Goal: Task Accomplishment & Management: Manage account settings

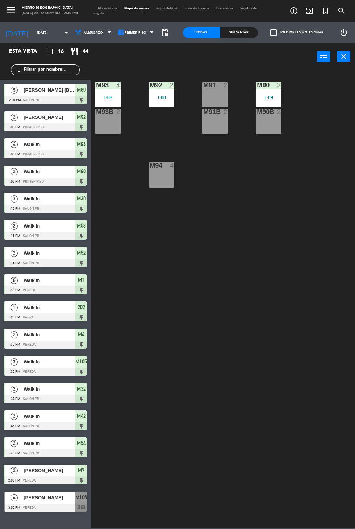
click at [104, 8] on span "Mis reservas" at bounding box center [107, 8] width 26 height 3
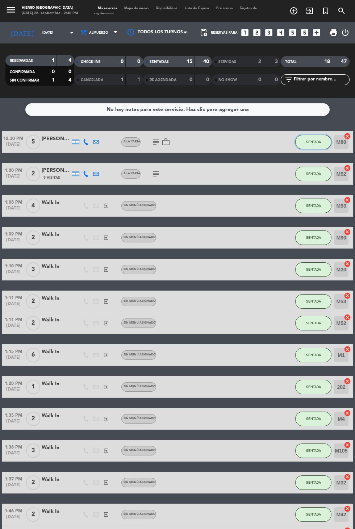
click at [308, 147] on button "SENTADA" at bounding box center [313, 142] width 36 height 14
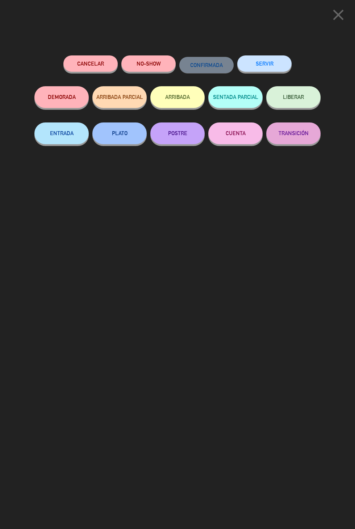
click at [259, 60] on button "SERVIR" at bounding box center [264, 63] width 54 height 16
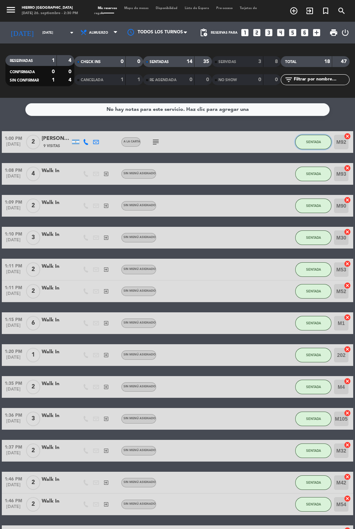
click at [304, 137] on button "SENTADA" at bounding box center [313, 142] width 36 height 14
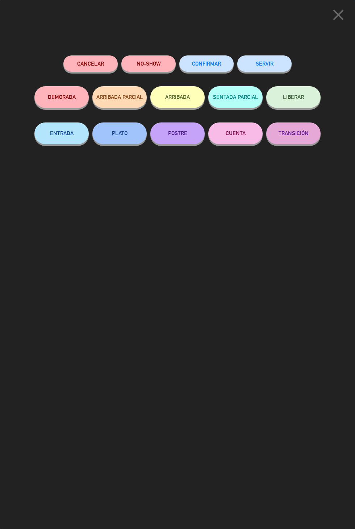
click at [269, 79] on div "SERVIR" at bounding box center [264, 70] width 54 height 31
click at [283, 70] on button "SERVIR" at bounding box center [264, 63] width 54 height 16
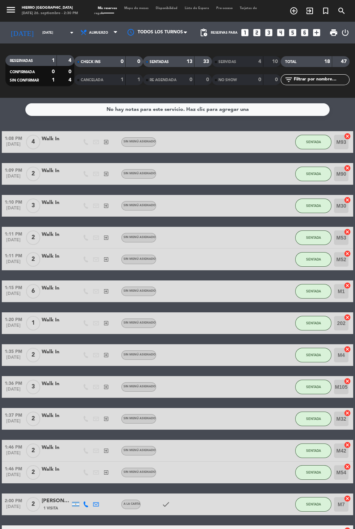
click at [298, 134] on div "SENTADA" at bounding box center [313, 141] width 36 height 21
click at [305, 146] on button "SENTADA" at bounding box center [313, 142] width 36 height 14
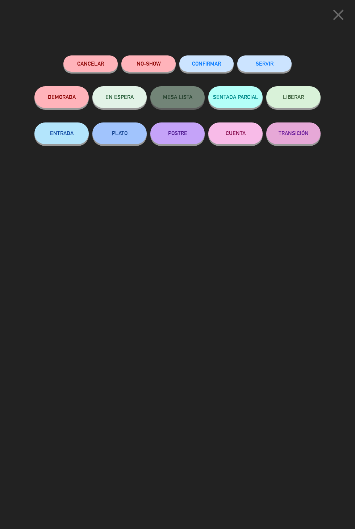
click at [264, 68] on button "SERVIR" at bounding box center [264, 63] width 54 height 16
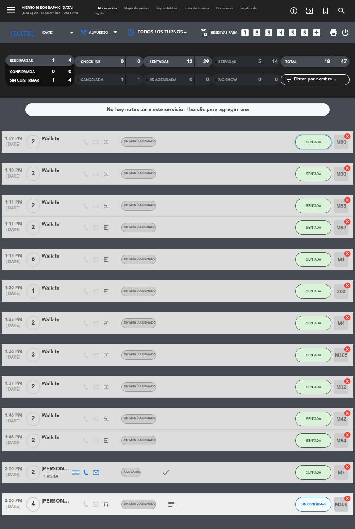
click at [303, 135] on button "SENTADA" at bounding box center [313, 142] width 36 height 14
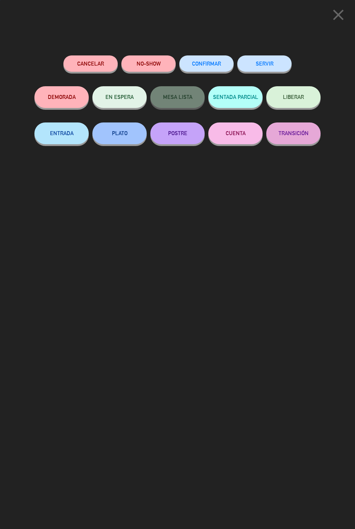
click at [255, 68] on button "SERVIR" at bounding box center [264, 63] width 54 height 16
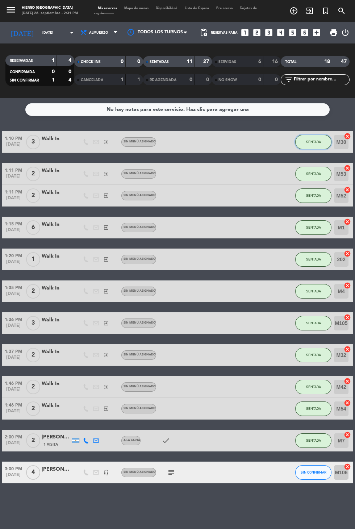
click at [310, 144] on button "SENTADA" at bounding box center [313, 142] width 36 height 14
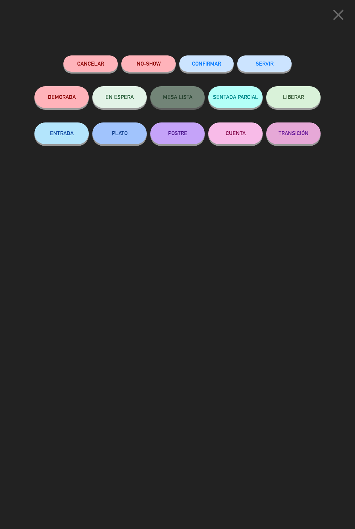
click at [264, 63] on button "SERVIR" at bounding box center [264, 63] width 54 height 16
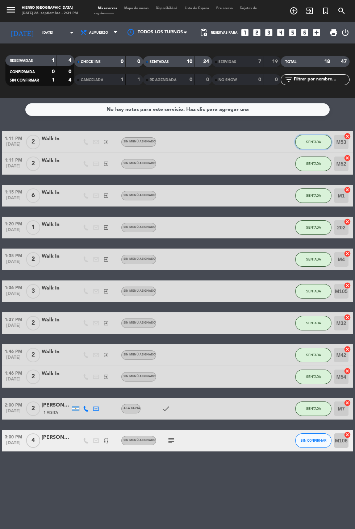
click at [308, 141] on span "SENTADA" at bounding box center [313, 142] width 15 height 4
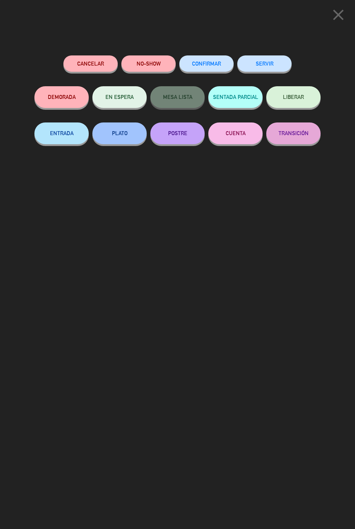
click at [255, 68] on button "SERVIR" at bounding box center [264, 63] width 54 height 16
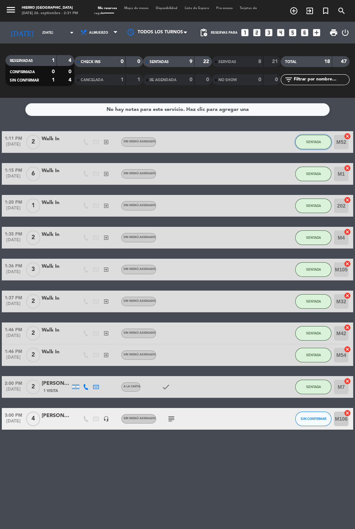
click at [297, 140] on button "SENTADA" at bounding box center [313, 142] width 36 height 14
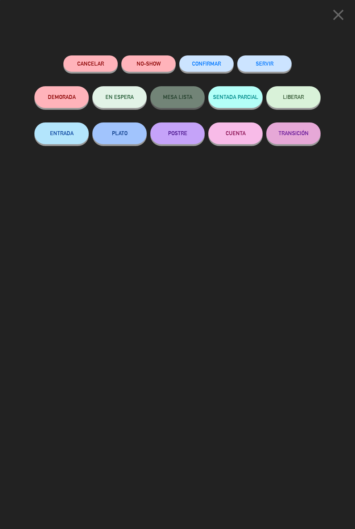
click at [255, 56] on div "SERVIR" at bounding box center [264, 70] width 54 height 31
click at [265, 64] on button "SERVIR" at bounding box center [264, 63] width 54 height 16
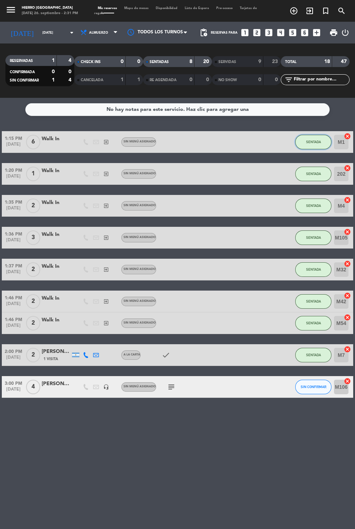
click at [301, 146] on button "SENTADA" at bounding box center [313, 142] width 36 height 14
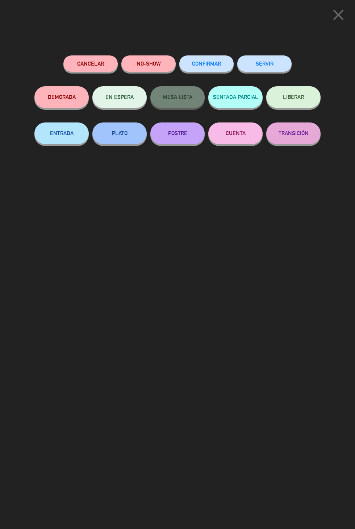
click at [261, 69] on button "SERVIR" at bounding box center [264, 63] width 54 height 16
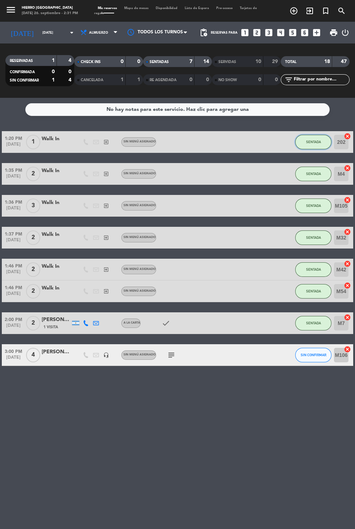
click at [306, 146] on button "SENTADA" at bounding box center [313, 142] width 36 height 14
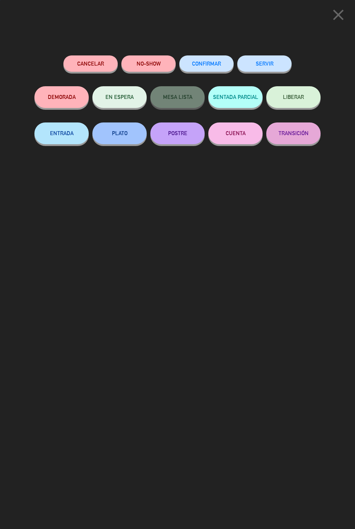
click at [262, 70] on button "SERVIR" at bounding box center [264, 63] width 54 height 16
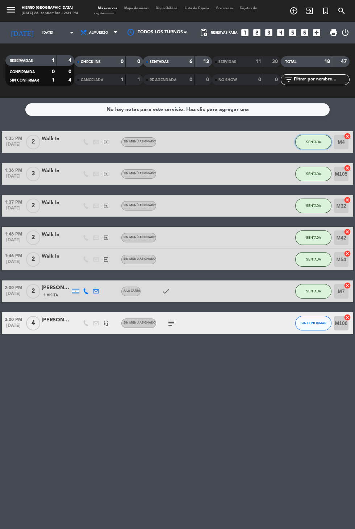
click at [310, 136] on button "SENTADA" at bounding box center [313, 142] width 36 height 14
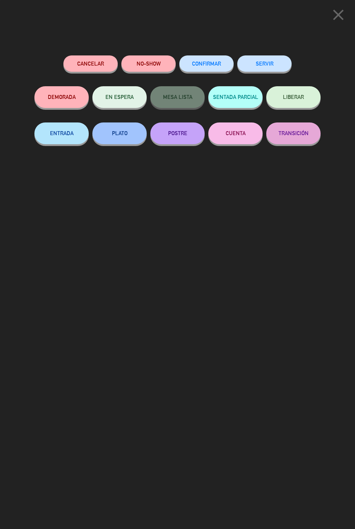
click at [251, 56] on div "SERVIR" at bounding box center [264, 70] width 54 height 31
click at [265, 55] on div "SERVIR" at bounding box center [264, 70] width 54 height 31
click at [287, 70] on button "SERVIR" at bounding box center [264, 63] width 54 height 16
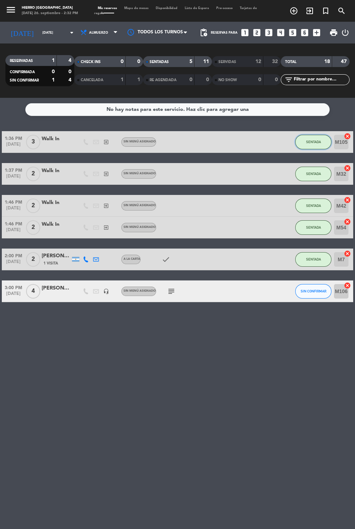
click at [309, 139] on button "SENTADA" at bounding box center [313, 142] width 36 height 14
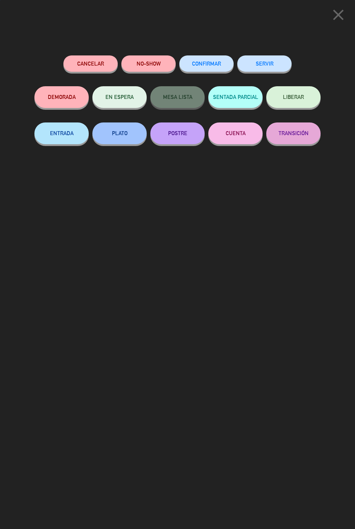
click at [261, 71] on button "SERVIR" at bounding box center [264, 63] width 54 height 16
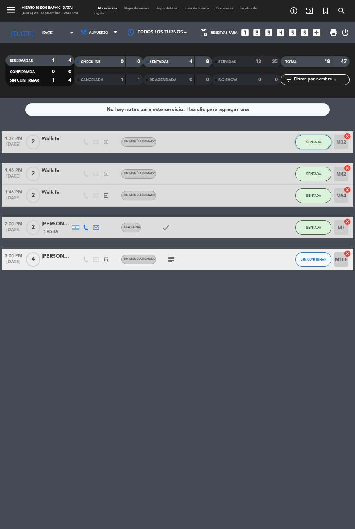
click at [313, 146] on button "SENTADA" at bounding box center [313, 142] width 36 height 14
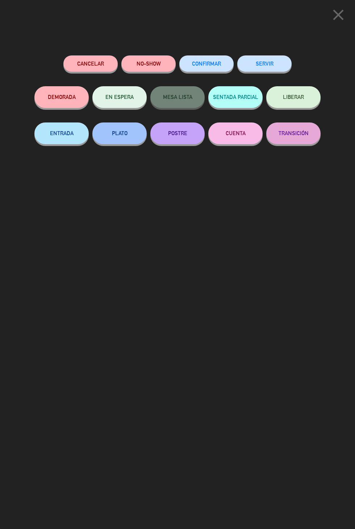
click at [271, 63] on button "SERVIR" at bounding box center [264, 63] width 54 height 16
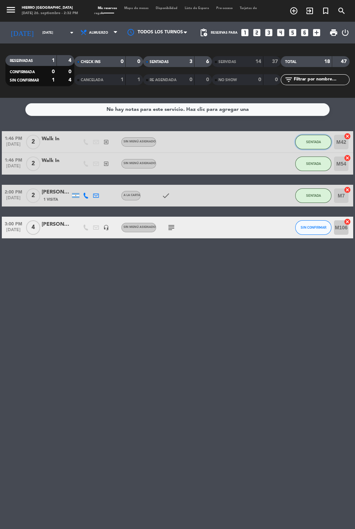
click at [299, 147] on button "SENTADA" at bounding box center [313, 142] width 36 height 14
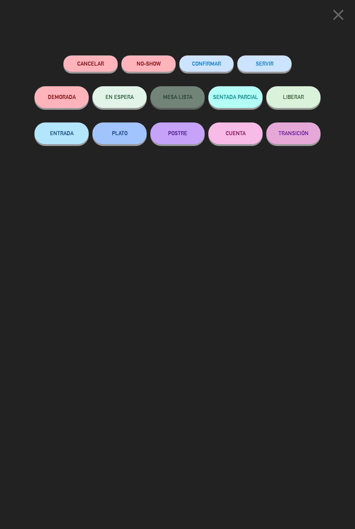
click at [269, 71] on button "SERVIR" at bounding box center [264, 63] width 54 height 16
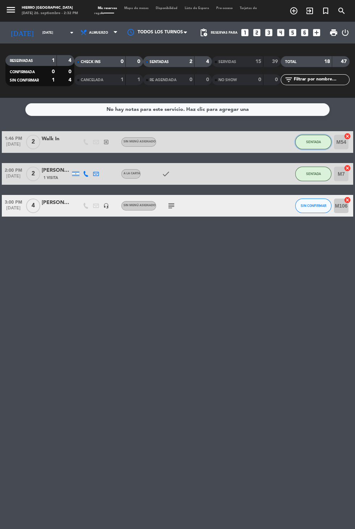
click at [310, 135] on button "SENTADA" at bounding box center [313, 142] width 36 height 14
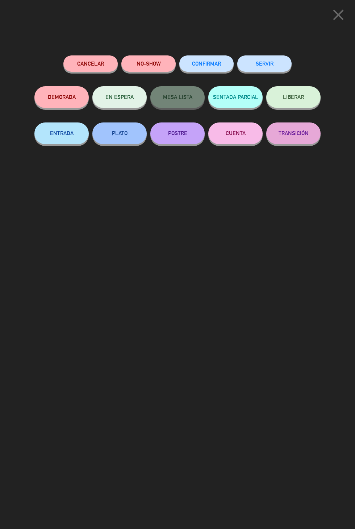
click at [261, 71] on button "SERVIR" at bounding box center [264, 63] width 54 height 16
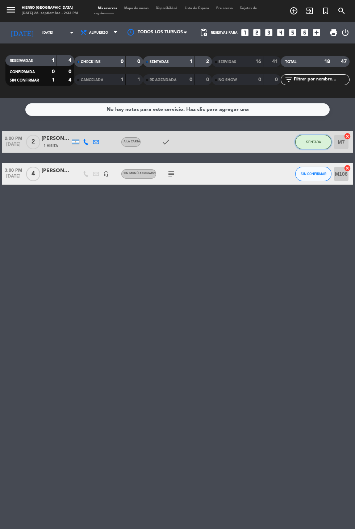
click at [317, 146] on button "SENTADA" at bounding box center [313, 142] width 36 height 14
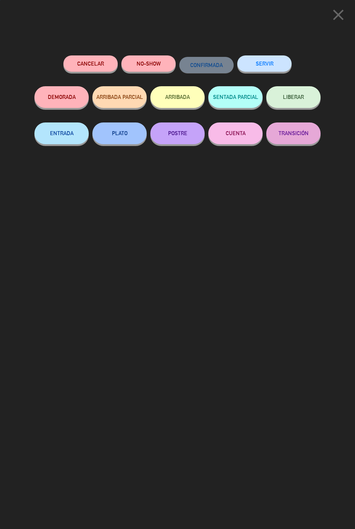
click at [261, 68] on button "SERVIR" at bounding box center [264, 63] width 54 height 16
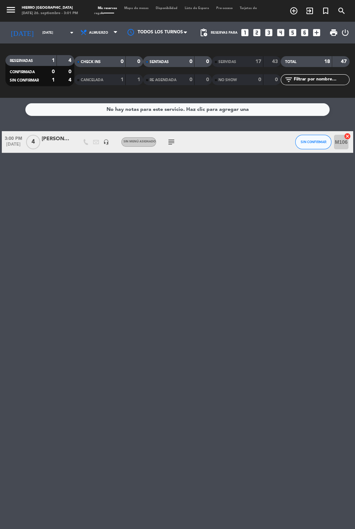
scroll to position [16, 0]
